Goal: Navigation & Orientation: Find specific page/section

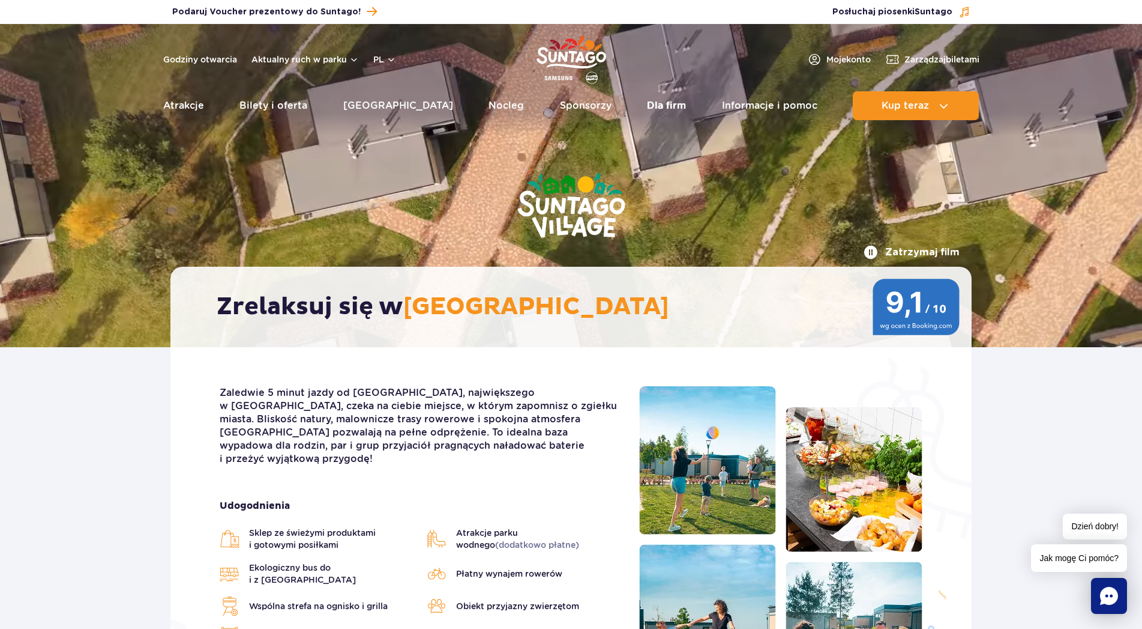
click at [653, 104] on link "Dla firm" at bounding box center [666, 105] width 39 height 29
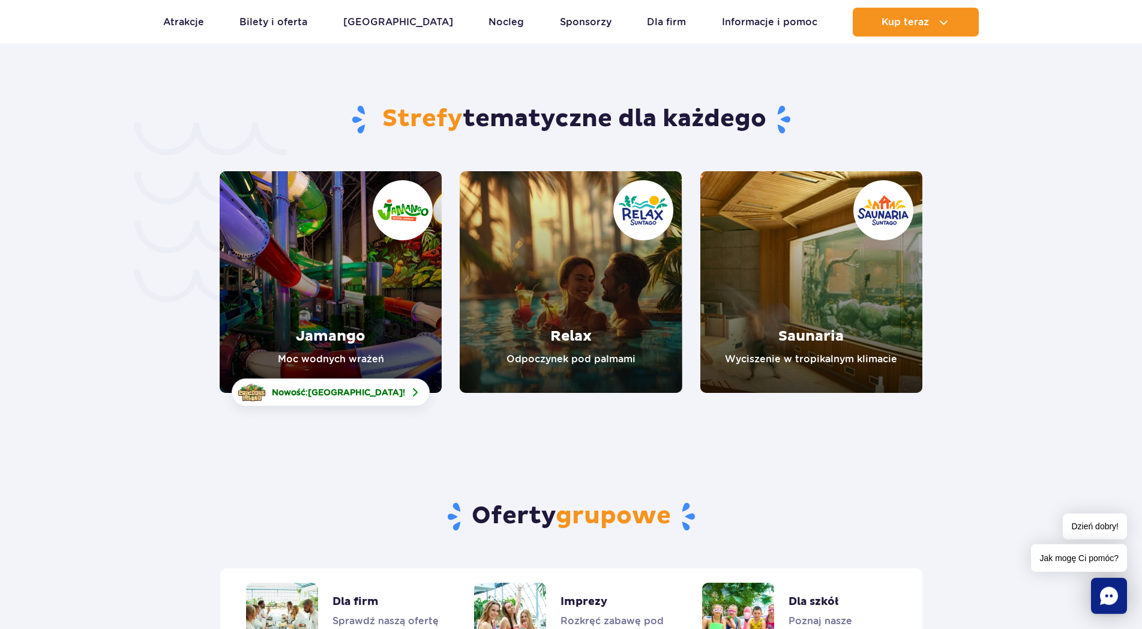
scroll to position [2669, 0]
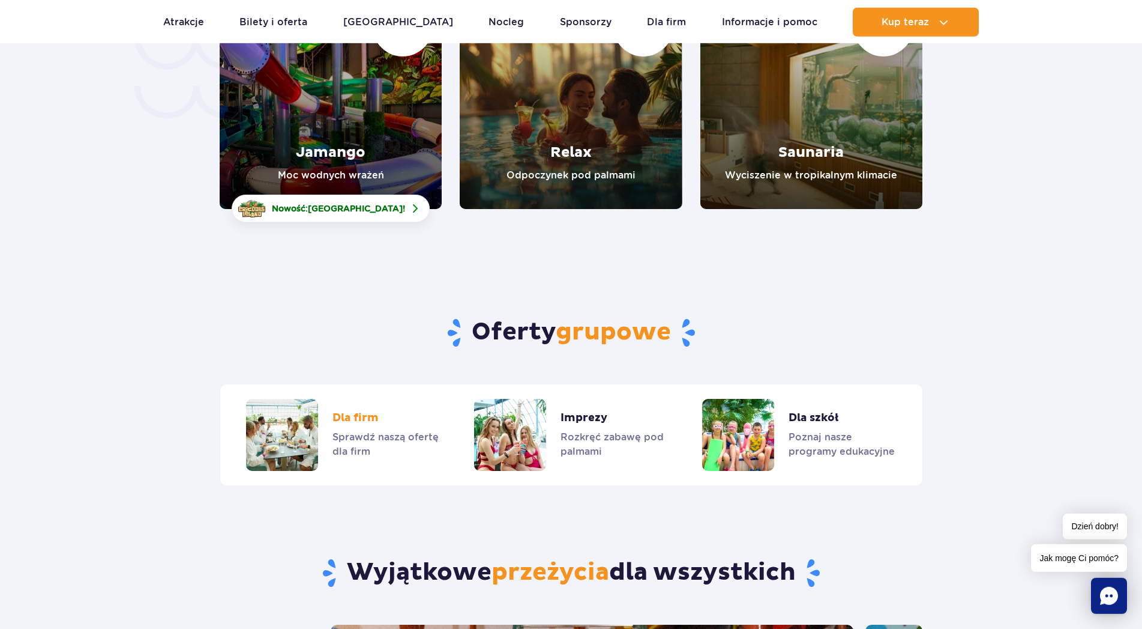
click at [368, 399] on link "Dla firm" at bounding box center [342, 435] width 193 height 72
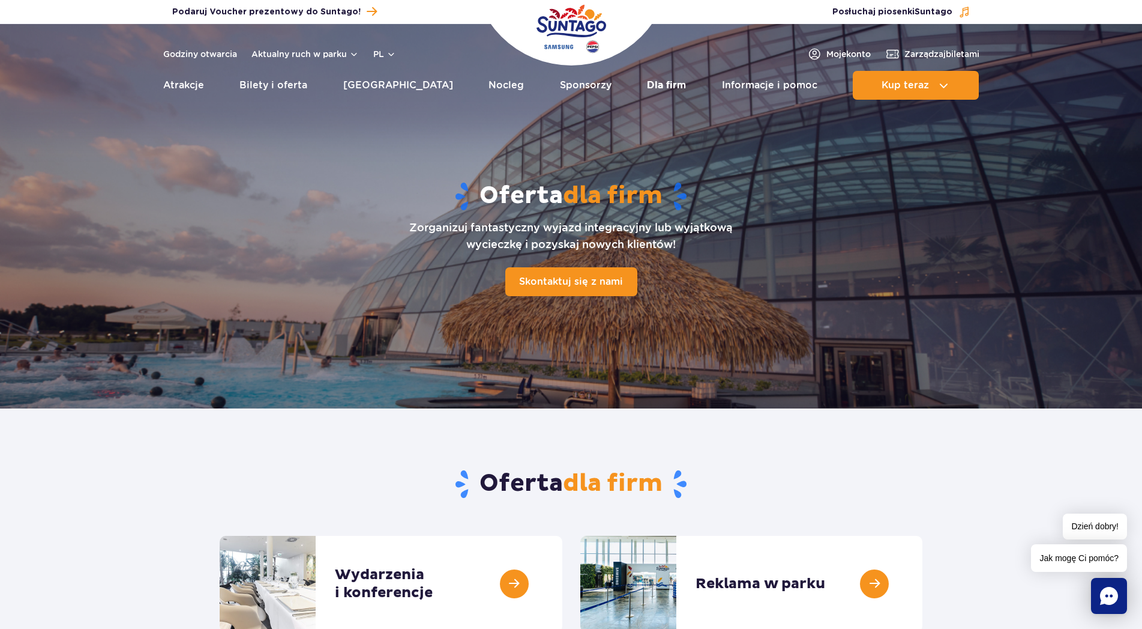
click at [651, 85] on link "Dla firm" at bounding box center [666, 85] width 39 height 29
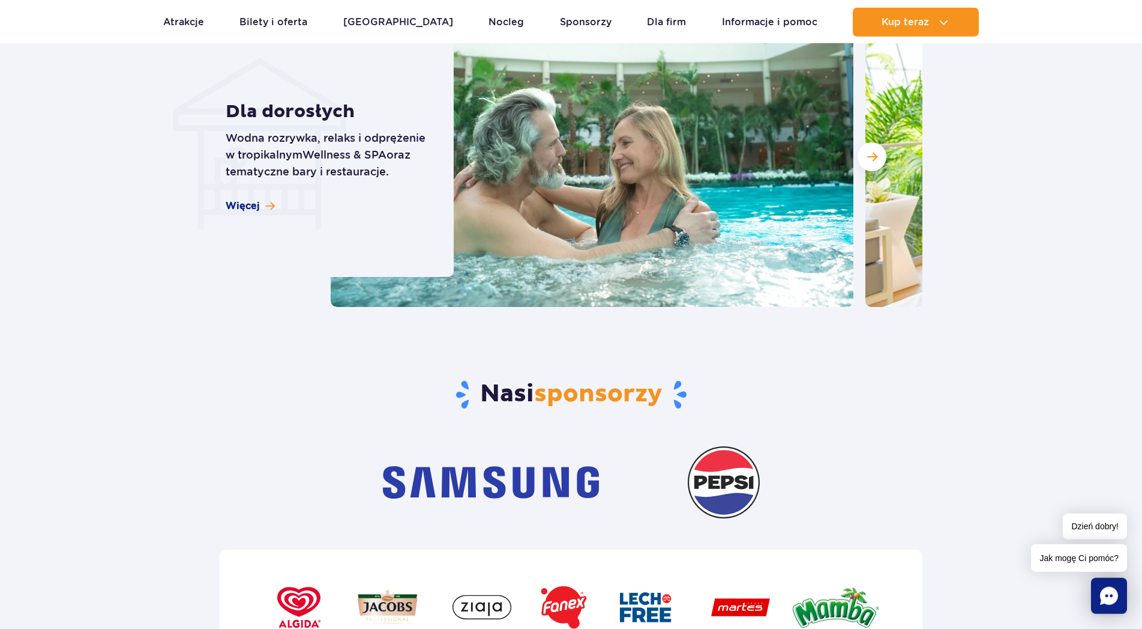
scroll to position [3588, 0]
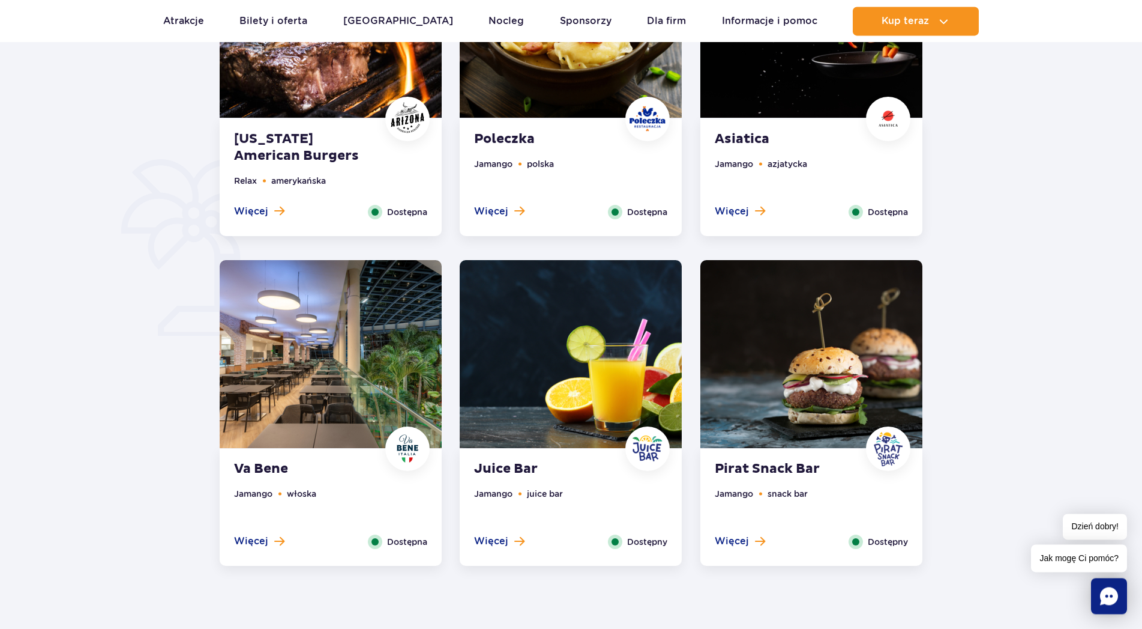
scroll to position [674, 0]
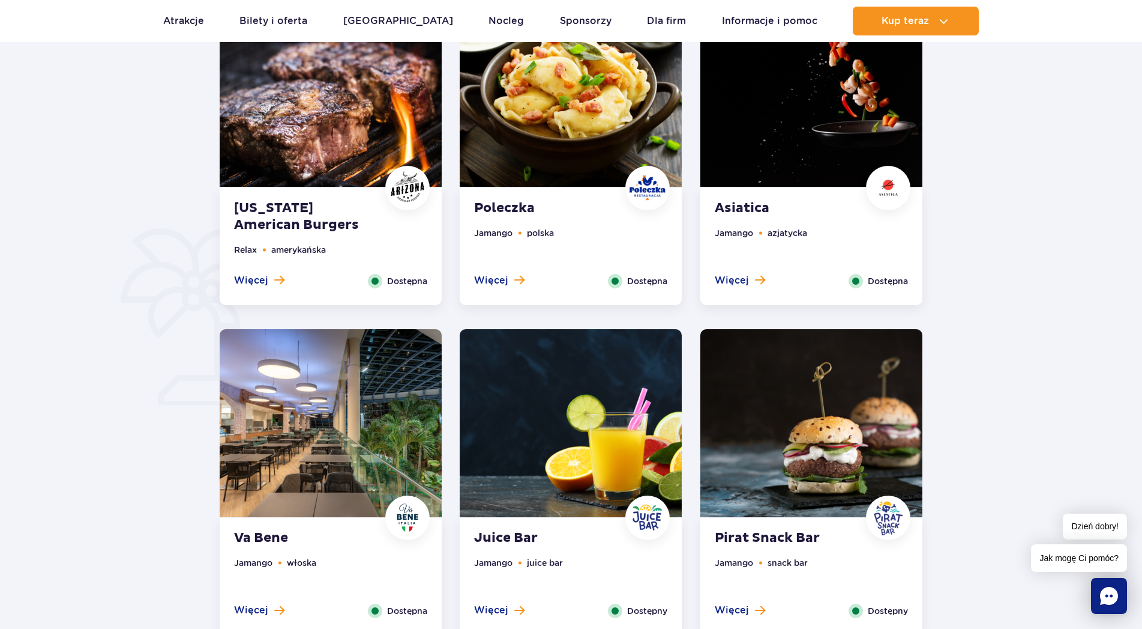
click at [499, 278] on span "Więcej" at bounding box center [491, 280] width 34 height 13
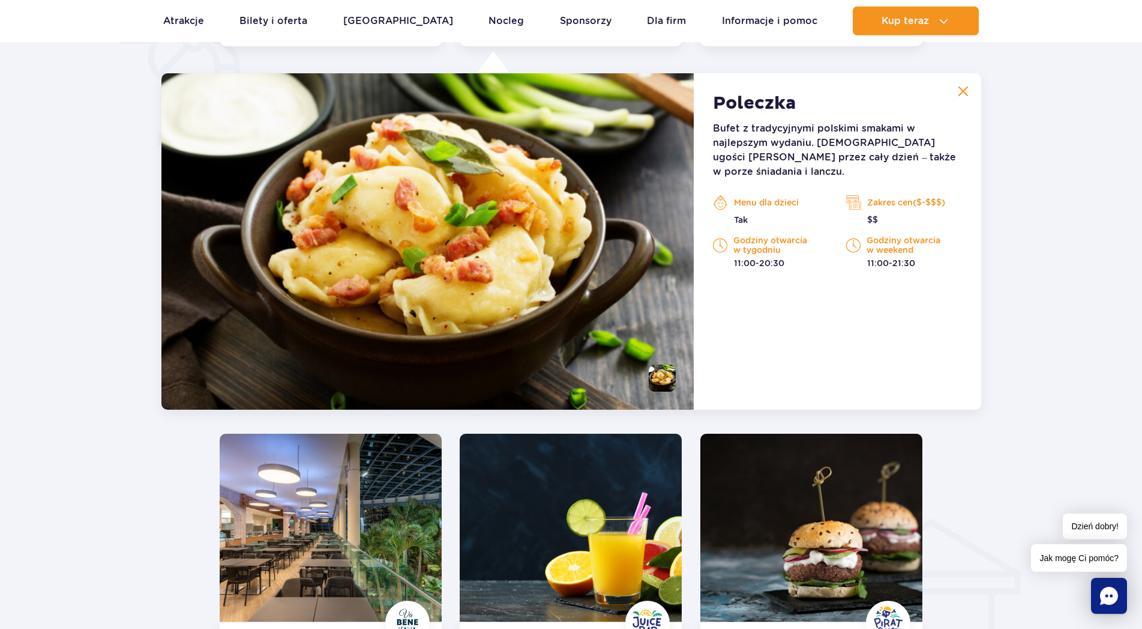
scroll to position [934, 0]
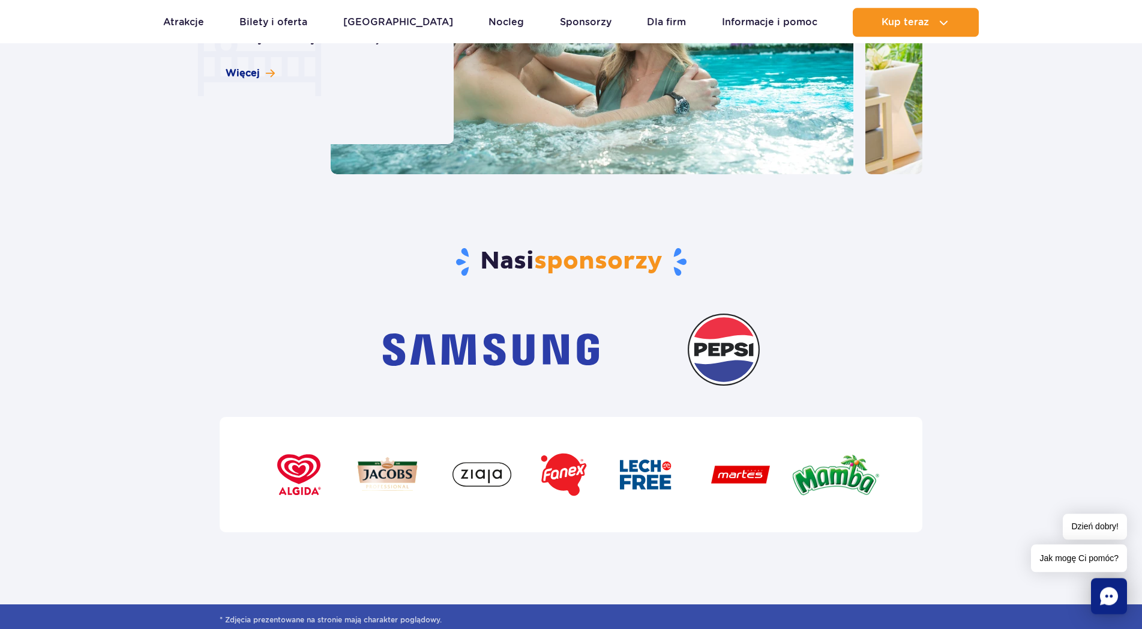
scroll to position [3771, 0]
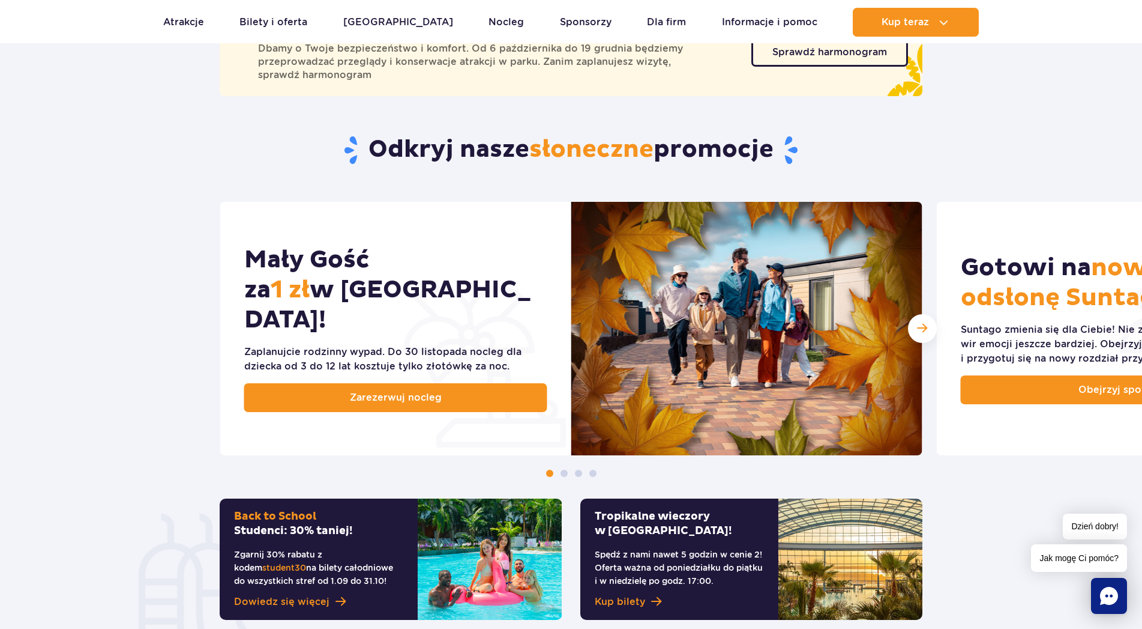
scroll to position [58, 0]
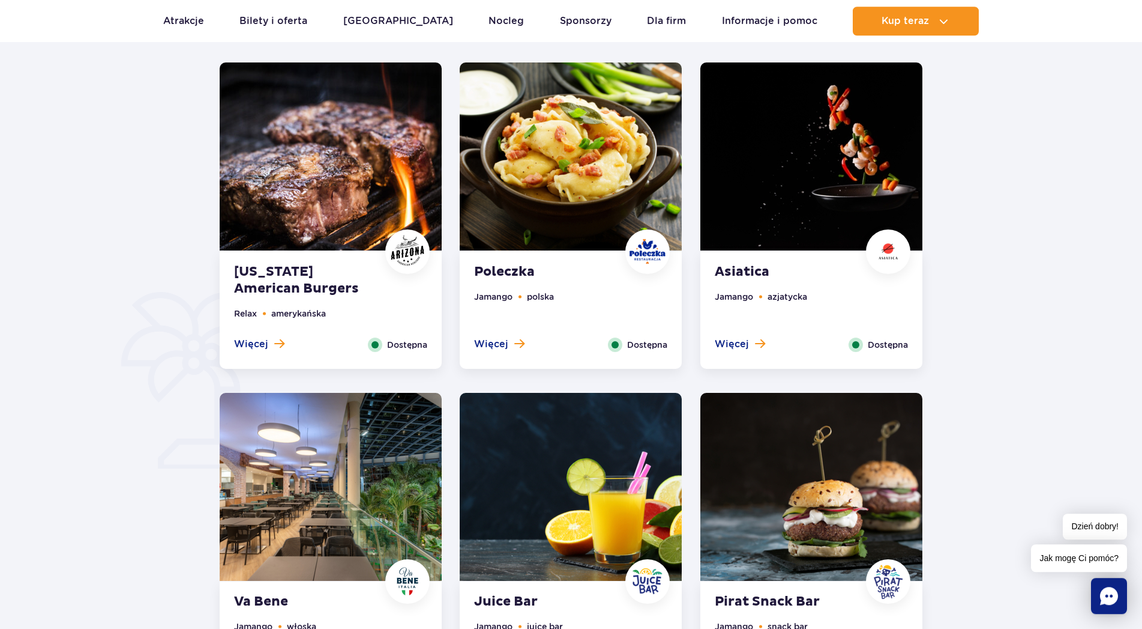
scroll to position [612, 0]
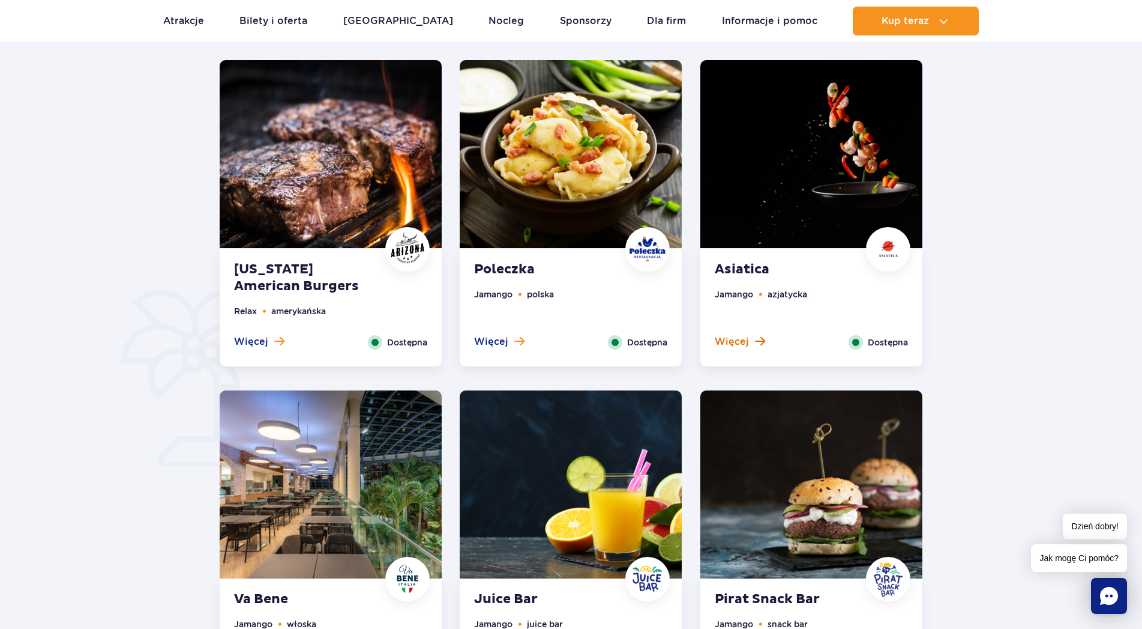
click at [741, 339] on span "Więcej" at bounding box center [732, 341] width 34 height 13
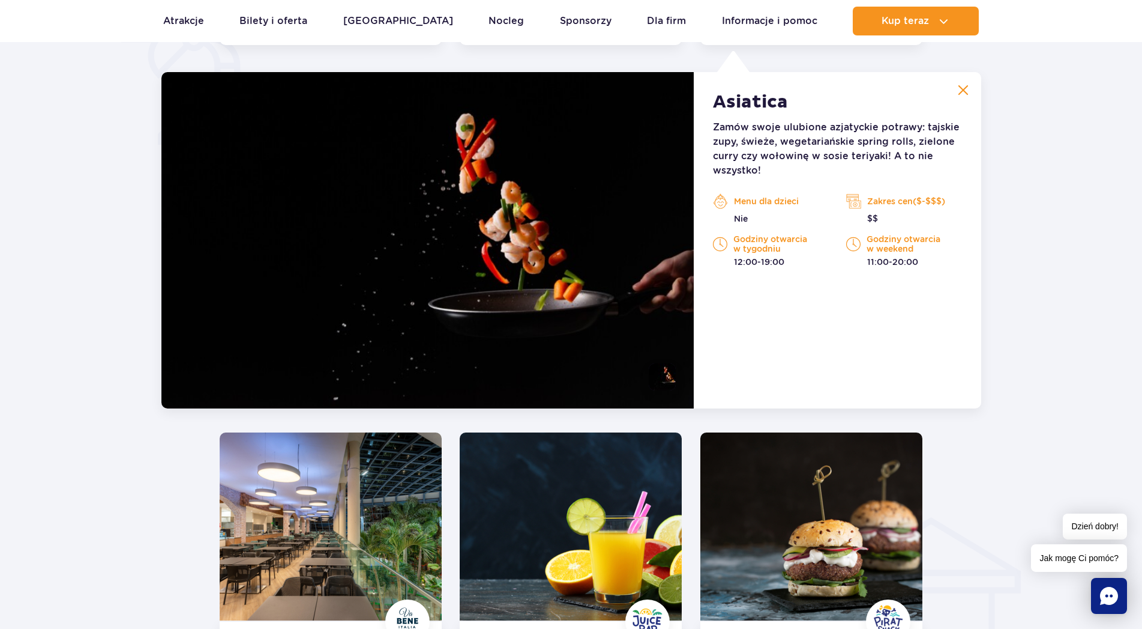
scroll to position [1178, 0]
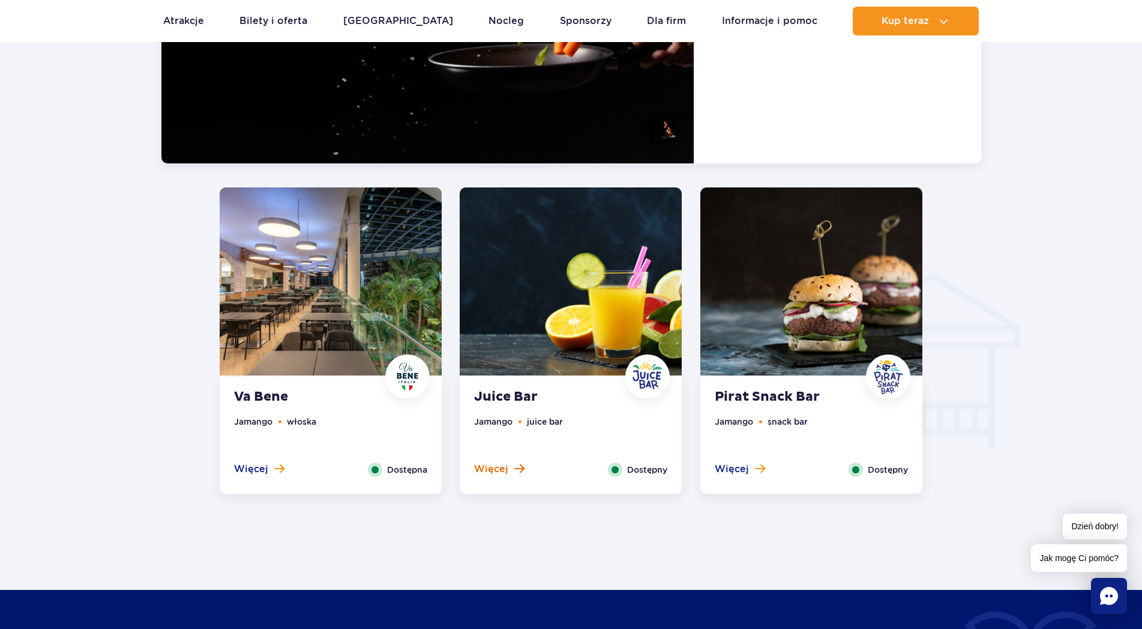
click at [495, 465] on span "Więcej" at bounding box center [491, 468] width 34 height 13
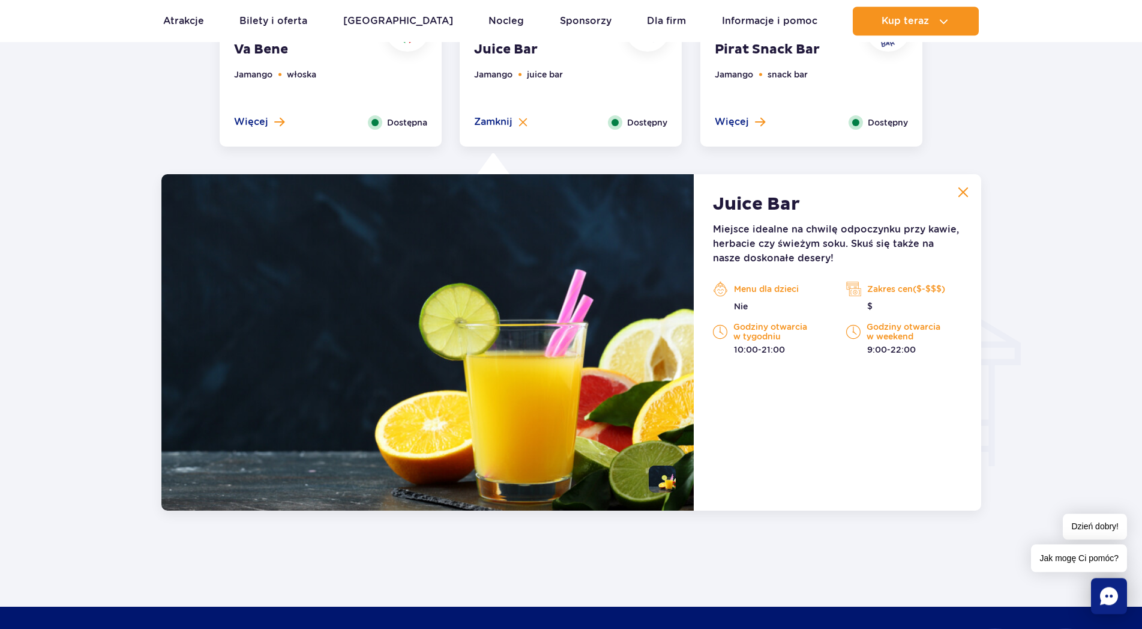
scroll to position [1019, 0]
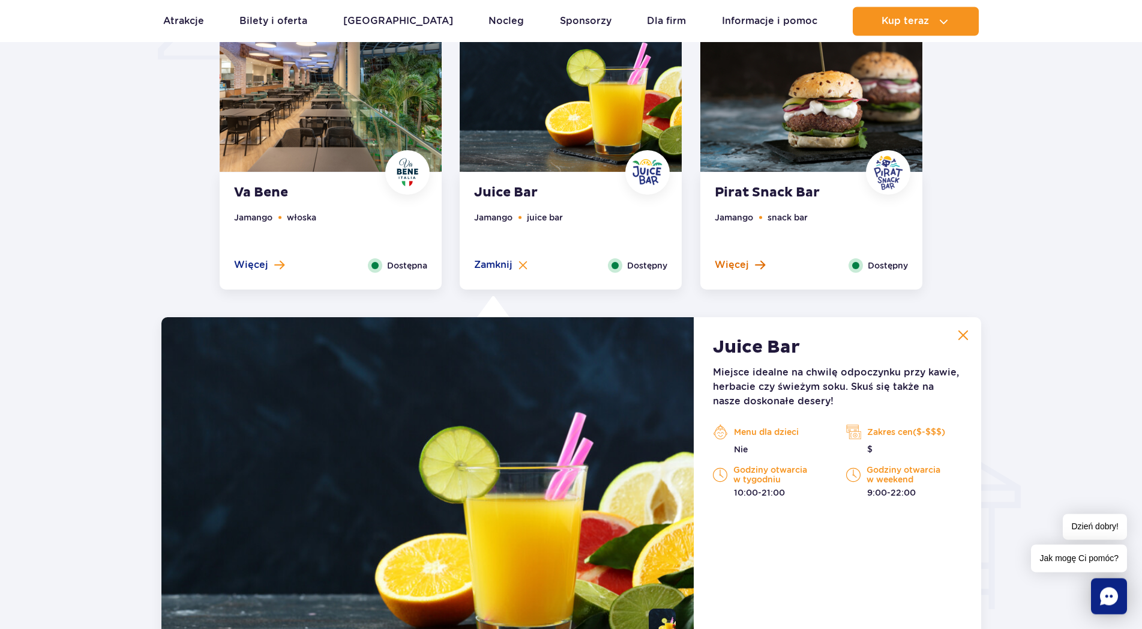
click at [737, 265] on span "Więcej" at bounding box center [732, 264] width 34 height 13
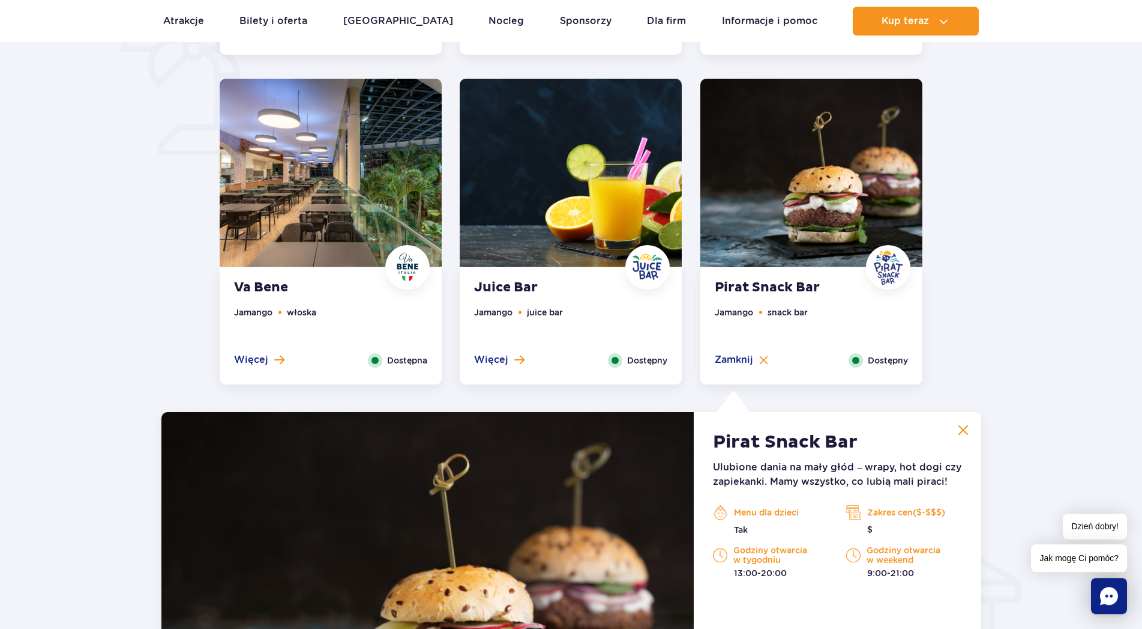
scroll to position [896, 0]
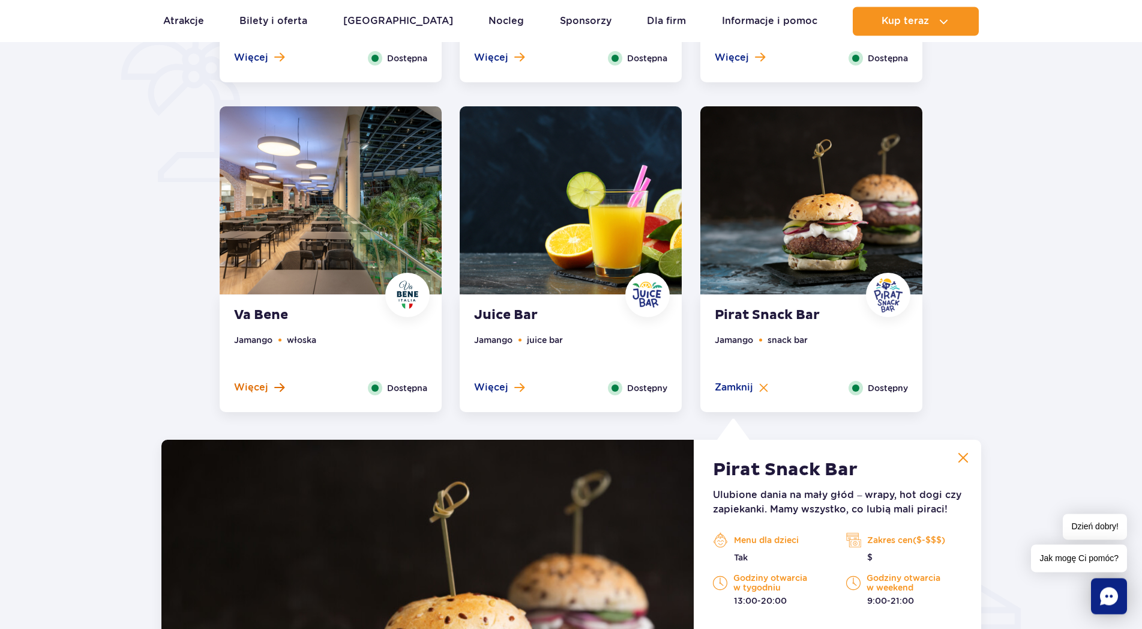
click at [250, 385] on span "Więcej" at bounding box center [251, 387] width 34 height 13
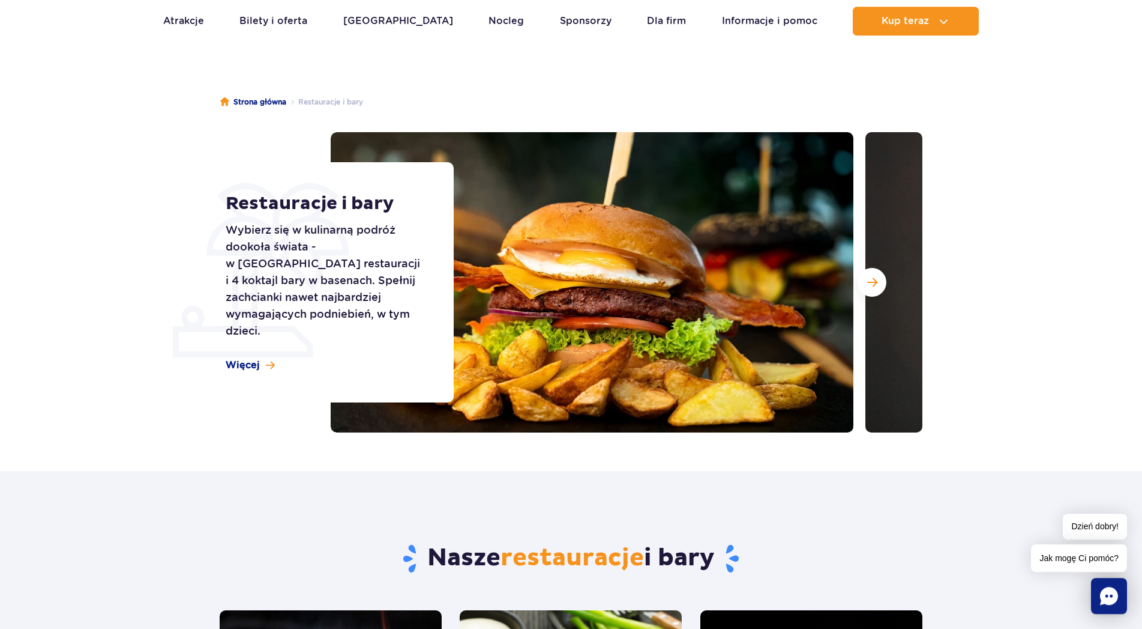
scroll to position [39, 0]
